Goal: Task Accomplishment & Management: Manage account settings

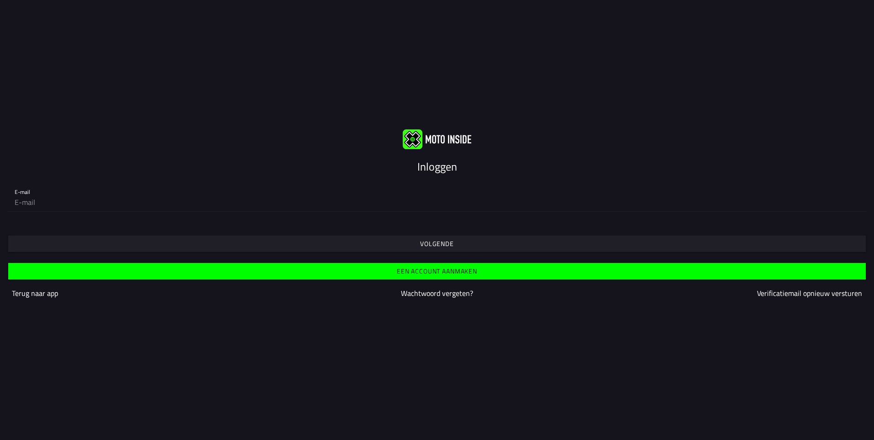
click at [0, 0] on slot "Inloggen" at bounding box center [0, 0] width 0 height 0
click at [604, 169] on div "Inloggen" at bounding box center [437, 166] width 874 height 16
click at [19, 191] on div "E-mail" at bounding box center [437, 196] width 845 height 29
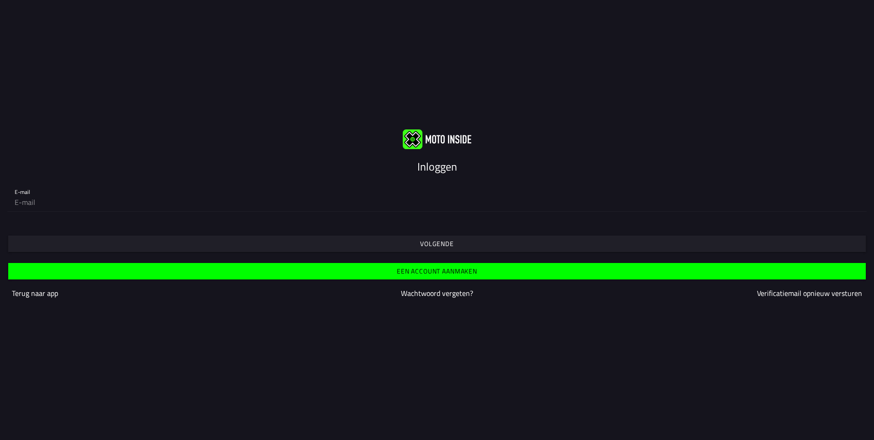
click at [0, 0] on slot "Volgende" at bounding box center [0, 0] width 0 height 0
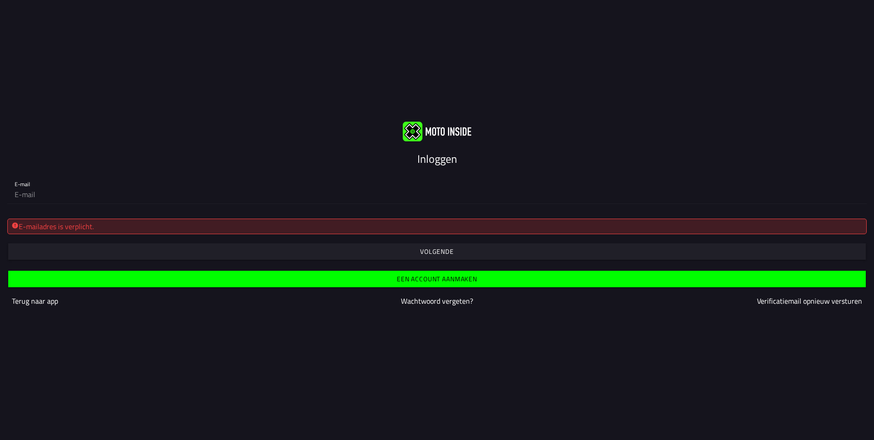
click at [124, 225] on div "E-mailadres is verplicht." at bounding box center [437, 226] width 852 height 11
click at [19, 185] on div "E-mail" at bounding box center [437, 188] width 845 height 29
click at [0, 0] on slot "Volgende" at bounding box center [0, 0] width 0 height 0
click at [305, 225] on div "E-mailadres is verplicht." at bounding box center [437, 226] width 852 height 11
click at [24, 183] on div "E-mail" at bounding box center [437, 188] width 845 height 29
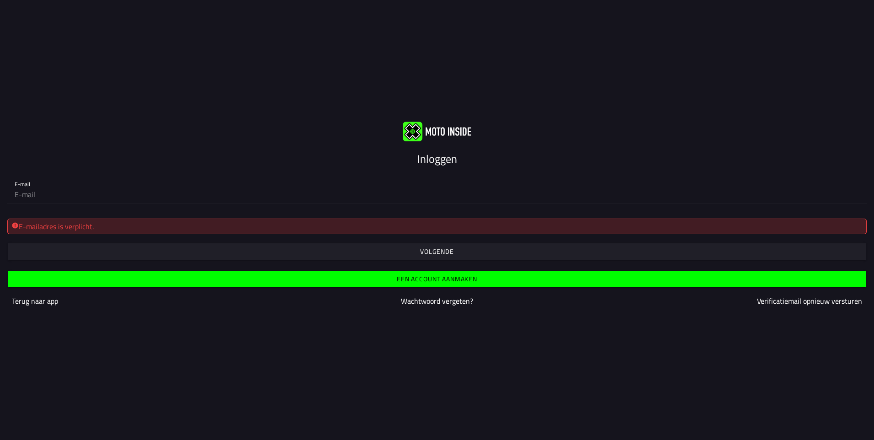
click at [24, 183] on div "E-mail" at bounding box center [437, 188] width 845 height 29
drag, startPoint x: 24, startPoint y: 183, endPoint x: 24, endPoint y: 193, distance: 10.1
click at [24, 193] on input "email" at bounding box center [437, 194] width 845 height 18
type input "[EMAIL_ADDRESS][DOMAIN_NAME]"
click at [0, 0] on slot "Volgende" at bounding box center [0, 0] width 0 height 0
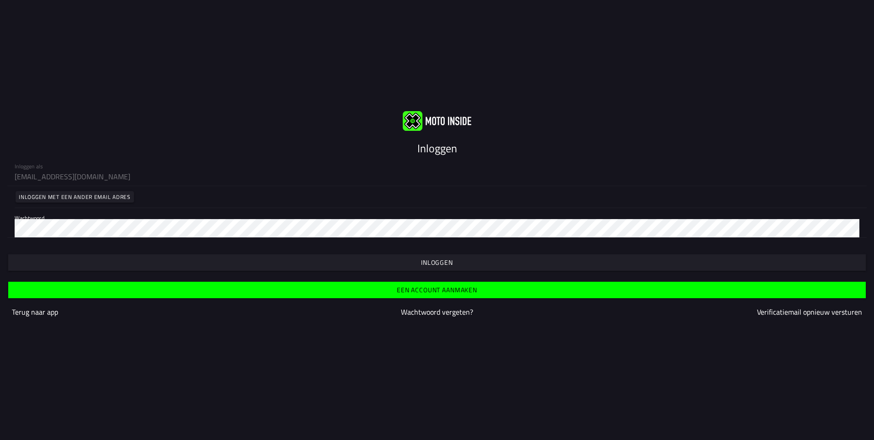
click at [0, 0] on slot "Inloggen" at bounding box center [0, 0] width 0 height 0
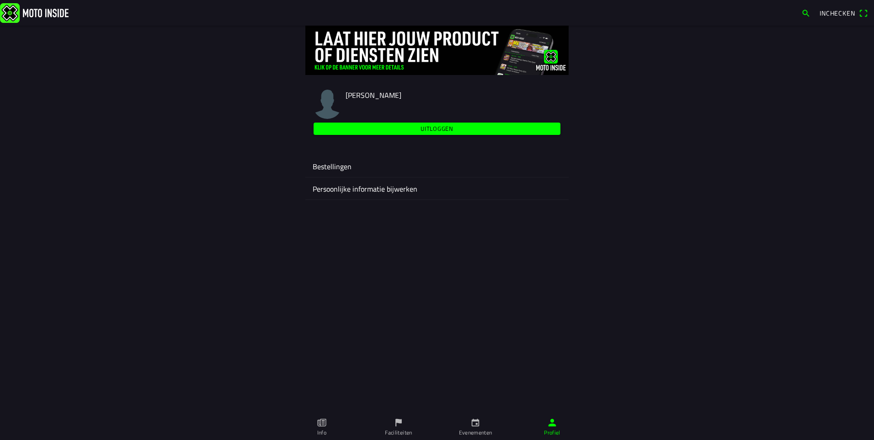
click at [478, 423] on icon "calendar" at bounding box center [476, 423] width 10 height 10
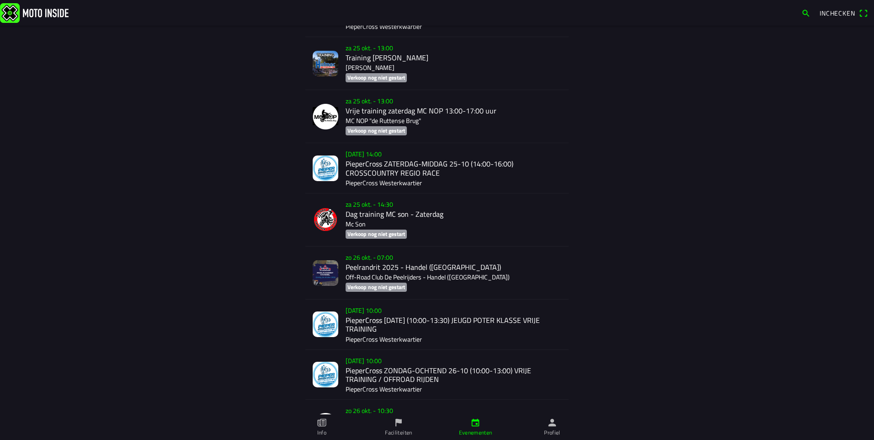
scroll to position [2888, 0]
